Goal: Task Accomplishment & Management: Manage account settings

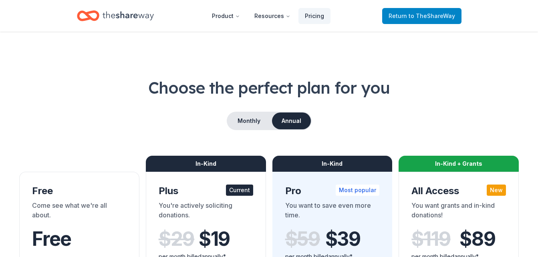
click at [418, 16] on span "to TheShareWay" at bounding box center [431, 15] width 46 height 7
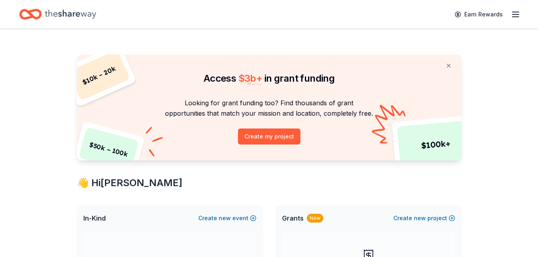
click at [512, 15] on icon "button" at bounding box center [515, 15] width 10 height 10
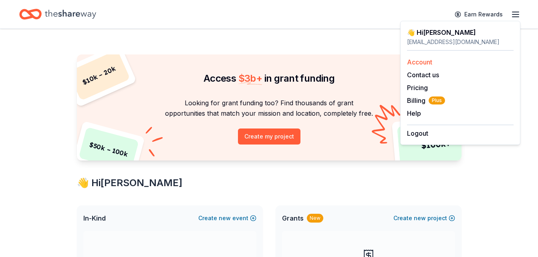
click at [425, 60] on link "Account" at bounding box center [419, 62] width 25 height 8
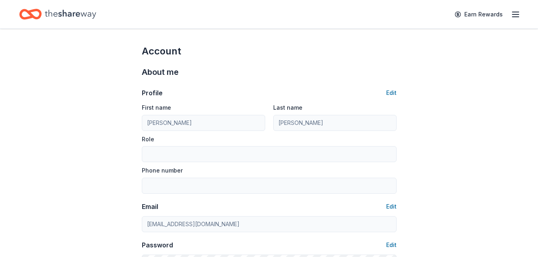
click at [514, 17] on line "button" at bounding box center [515, 17] width 6 height 0
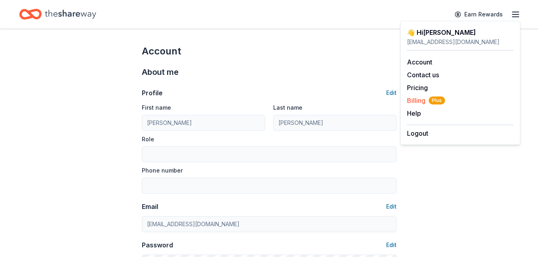
click at [415, 98] on span "Billing Plus" at bounding box center [426, 101] width 38 height 10
